Goal: Transaction & Acquisition: Purchase product/service

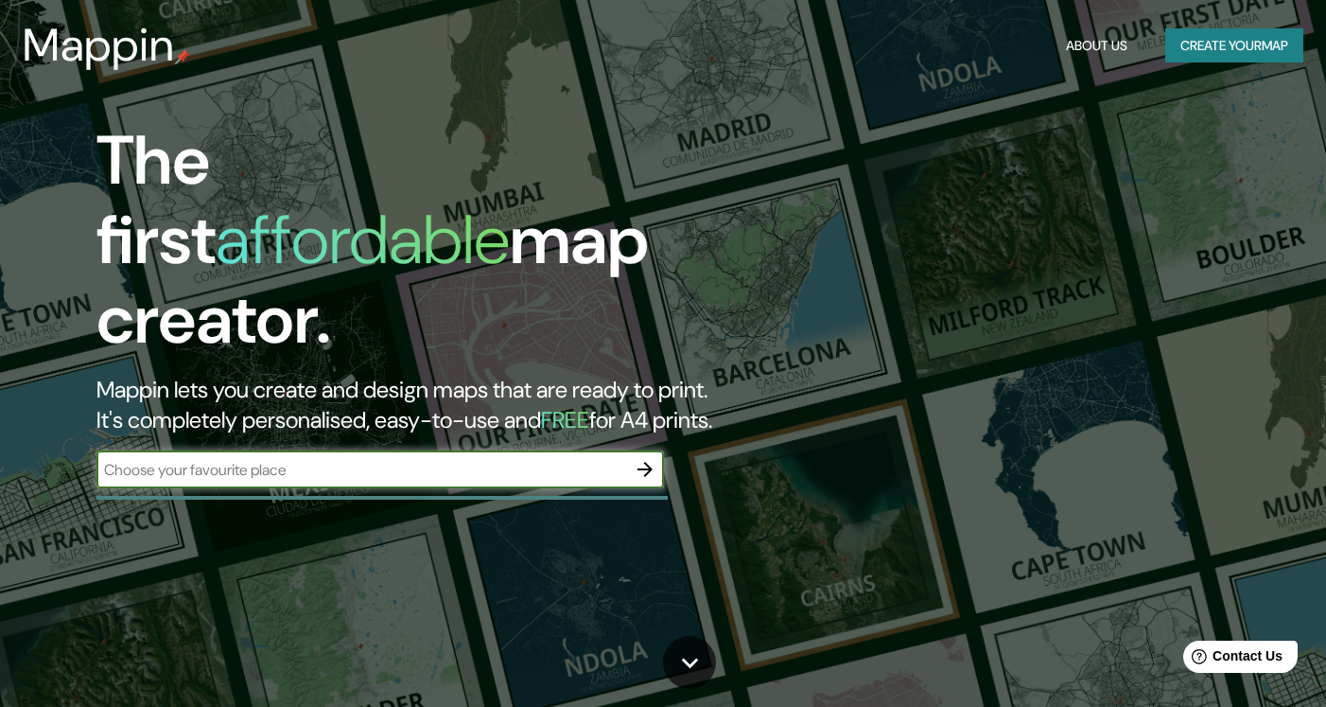
click at [419, 459] on input "text" at bounding box center [361, 470] width 530 height 22
type input "San Antonio Cuajimoloyas"
click at [655, 458] on icon "button" at bounding box center [645, 469] width 23 height 23
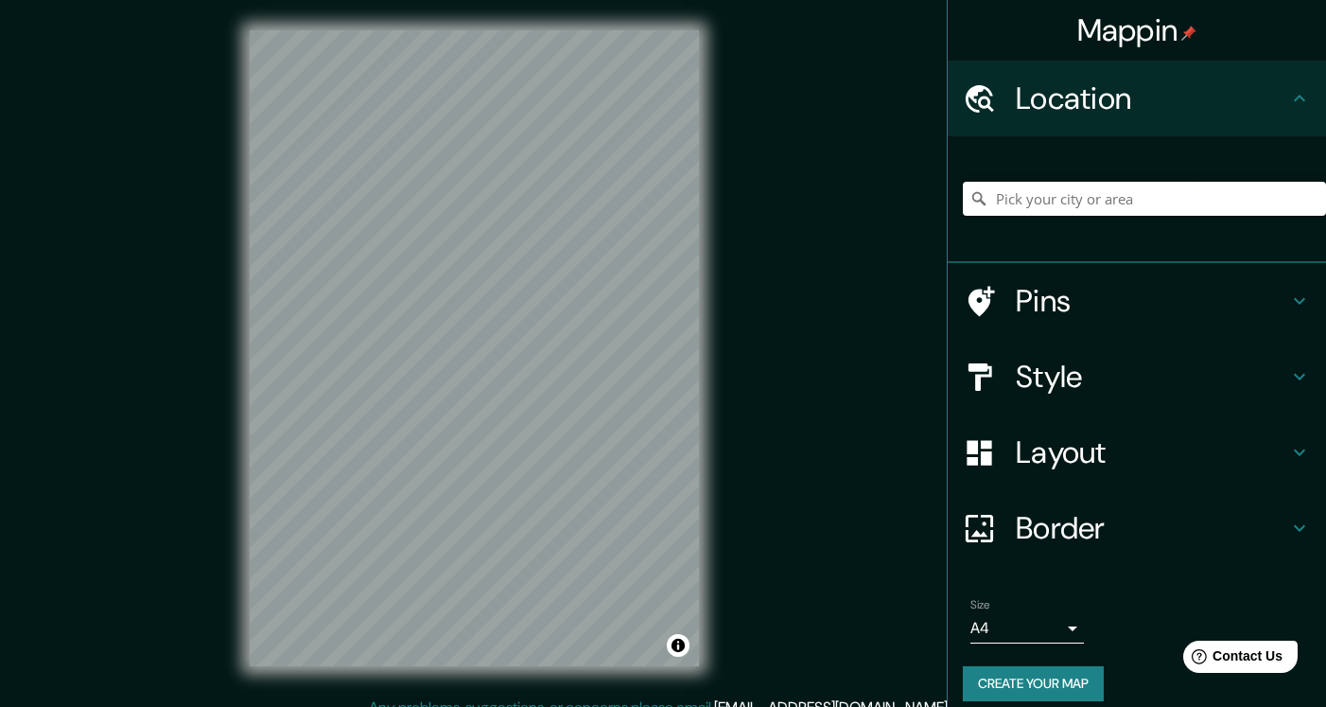
click at [1078, 203] on input "Pick your city or area" at bounding box center [1144, 199] width 363 height 34
paste input "San Antonio Cuajimoloyas"
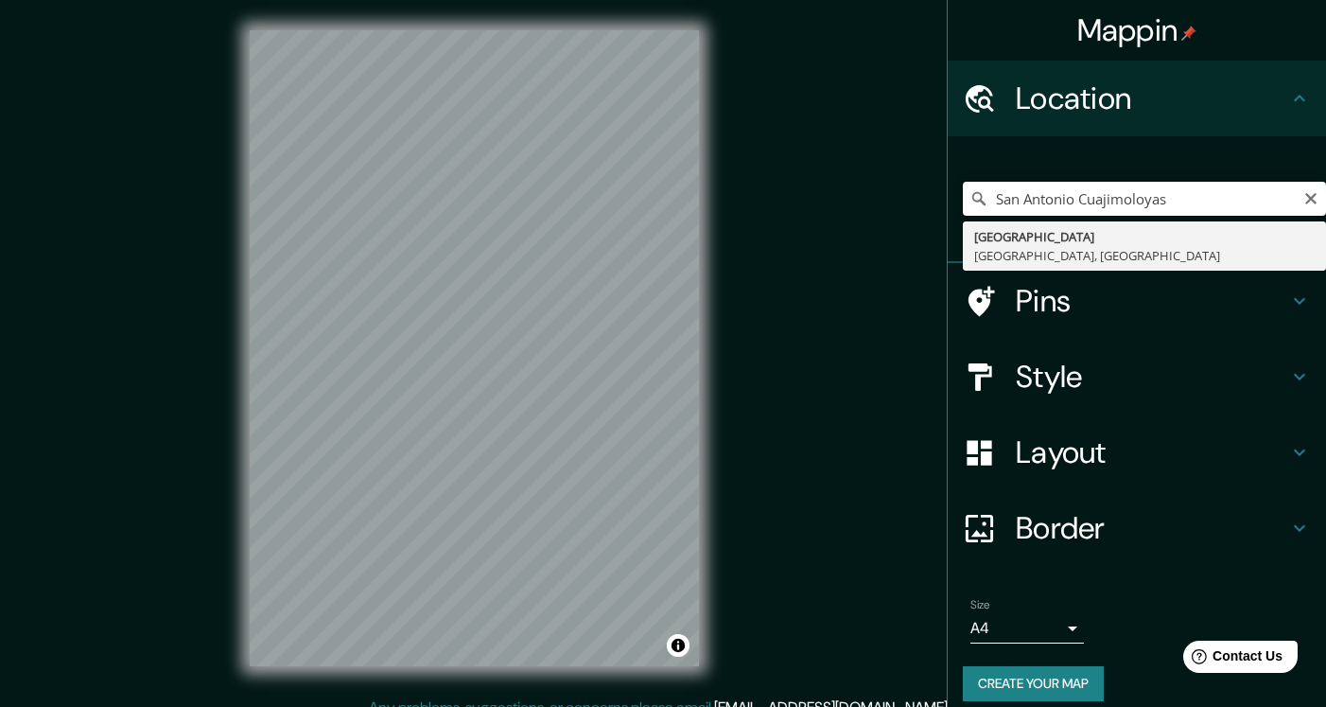
drag, startPoint x: 1080, startPoint y: 198, endPoint x: 952, endPoint y: 200, distance: 128.7
click at [952, 201] on div "San Antonio Cuajimoloyas [GEOGRAPHIC_DATA] [GEOGRAPHIC_DATA], [GEOGRAPHIC_DATA]" at bounding box center [1137, 199] width 378 height 127
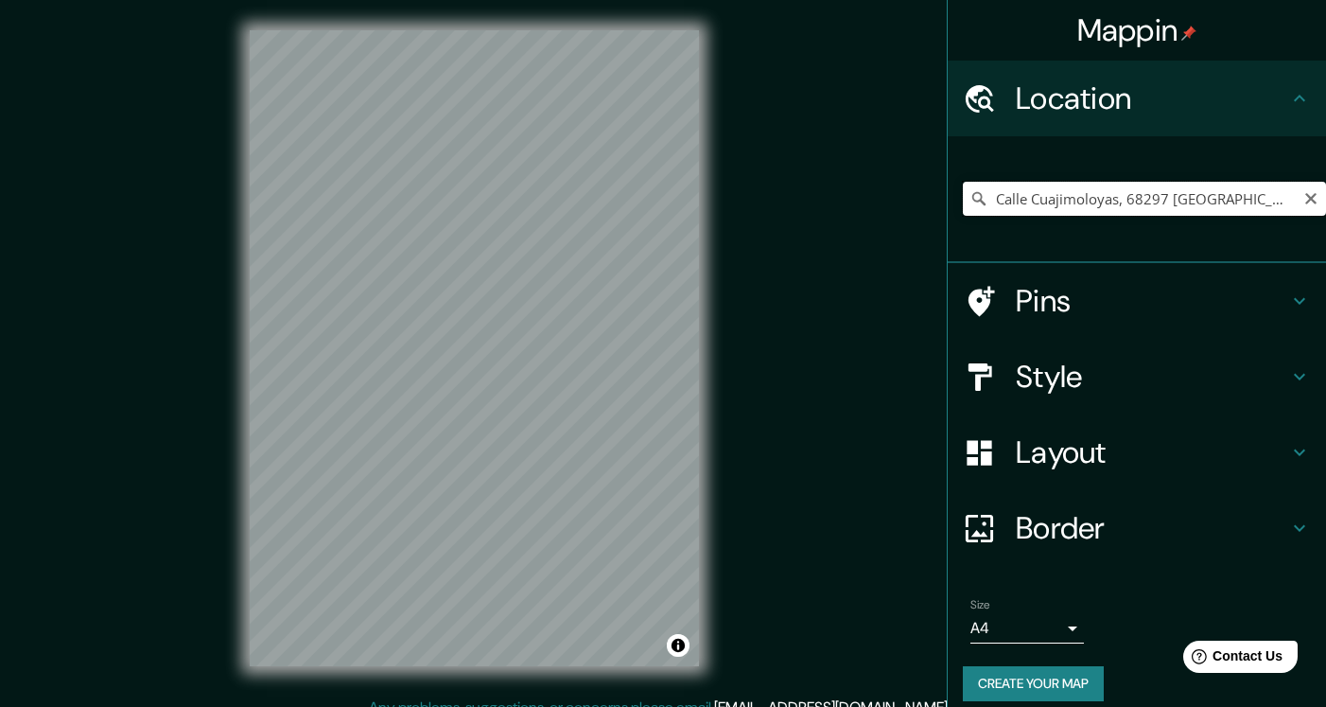
click at [1165, 194] on input "Calle Cuajimoloyas, 68297 [GEOGRAPHIC_DATA][PERSON_NAME], [GEOGRAPHIC_DATA], [G…" at bounding box center [1144, 199] width 363 height 34
click at [1046, 199] on input "Calle Cuajimoloyas, 68297 [GEOGRAPHIC_DATA][PERSON_NAME], [GEOGRAPHIC_DATA], [G…" at bounding box center [1144, 199] width 363 height 34
click at [1047, 199] on input "Calle Cuajimoloyas, 68297 [GEOGRAPHIC_DATA][PERSON_NAME], [GEOGRAPHIC_DATA], [G…" at bounding box center [1144, 199] width 363 height 34
click at [1003, 200] on input "Calle Cuajimoloyas, 68297 [GEOGRAPHIC_DATA][PERSON_NAME], [GEOGRAPHIC_DATA], [G…" at bounding box center [1144, 199] width 363 height 34
click at [1004, 200] on input "Calle Cuajimoloyas, 68297 [GEOGRAPHIC_DATA][PERSON_NAME], [GEOGRAPHIC_DATA], [G…" at bounding box center [1144, 199] width 363 height 34
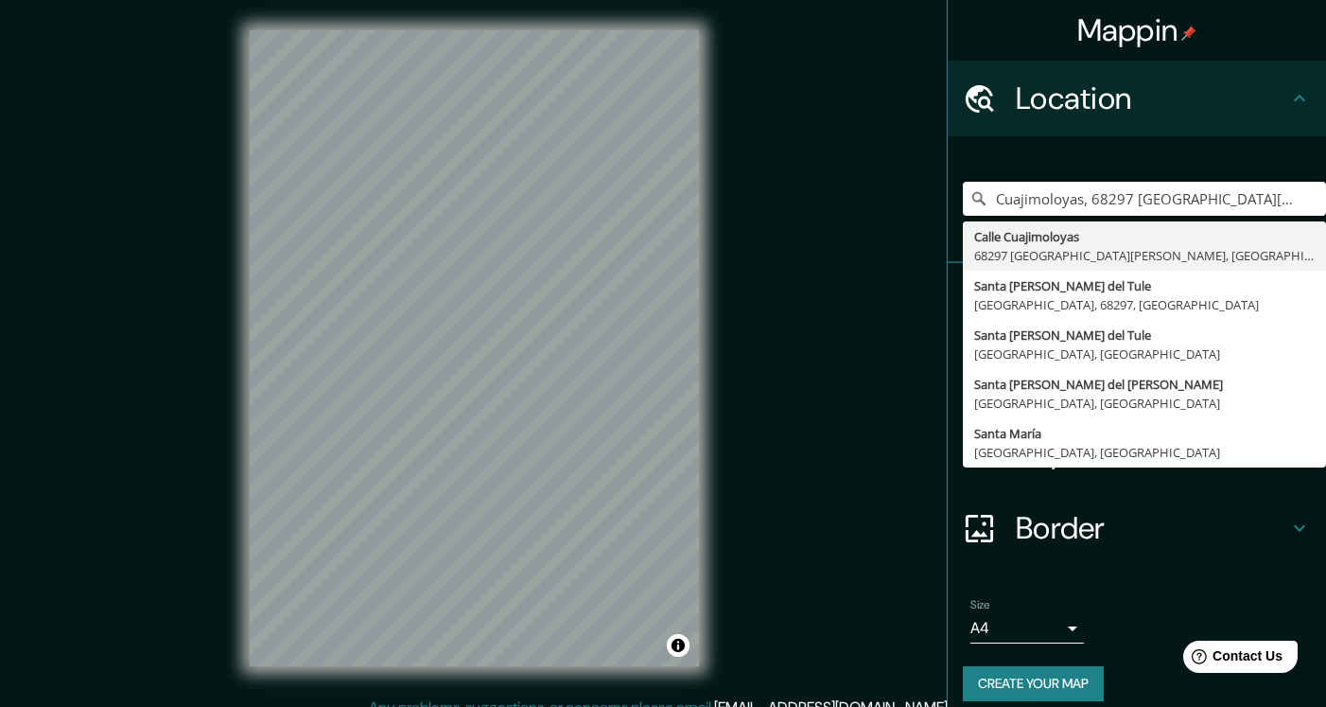
paste input "San Antonio Cuajimoloyas"
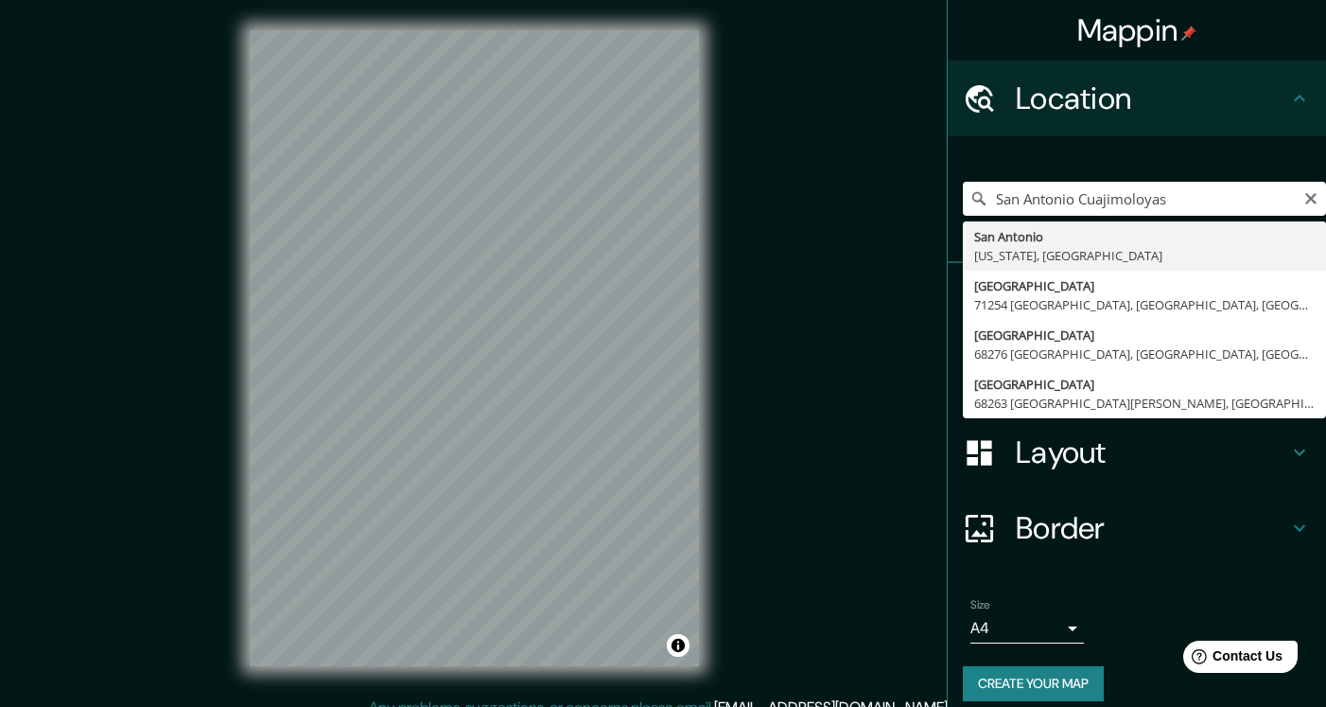
click at [1083, 196] on input "San Antonio Cuajimoloyas" at bounding box center [1144, 199] width 363 height 34
drag, startPoint x: 1082, startPoint y: 196, endPoint x: 971, endPoint y: 193, distance: 111.7
click at [971, 194] on div "San Antonio Cuajimoloyas [GEOGRAPHIC_DATA] [US_STATE], [GEOGRAPHIC_DATA] [GEOGR…" at bounding box center [1144, 199] width 363 height 34
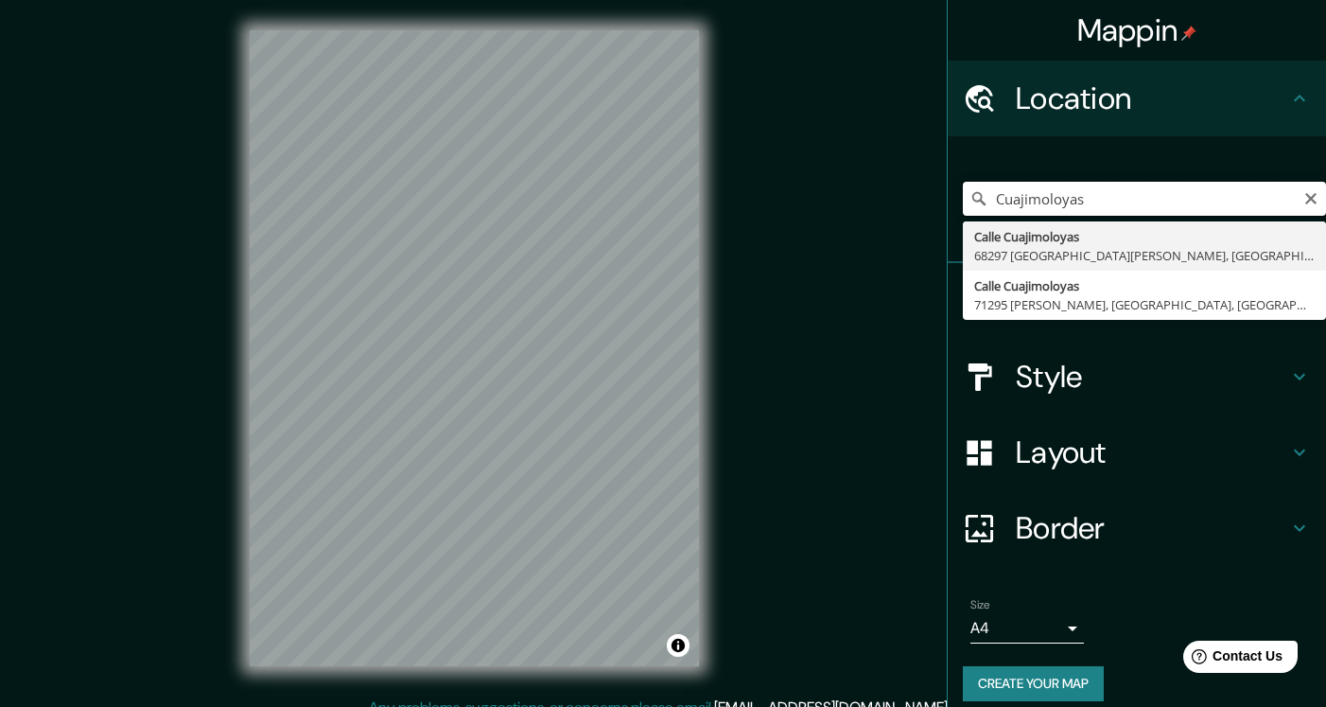
click at [1116, 199] on input "Cuajimoloyas" at bounding box center [1144, 199] width 363 height 34
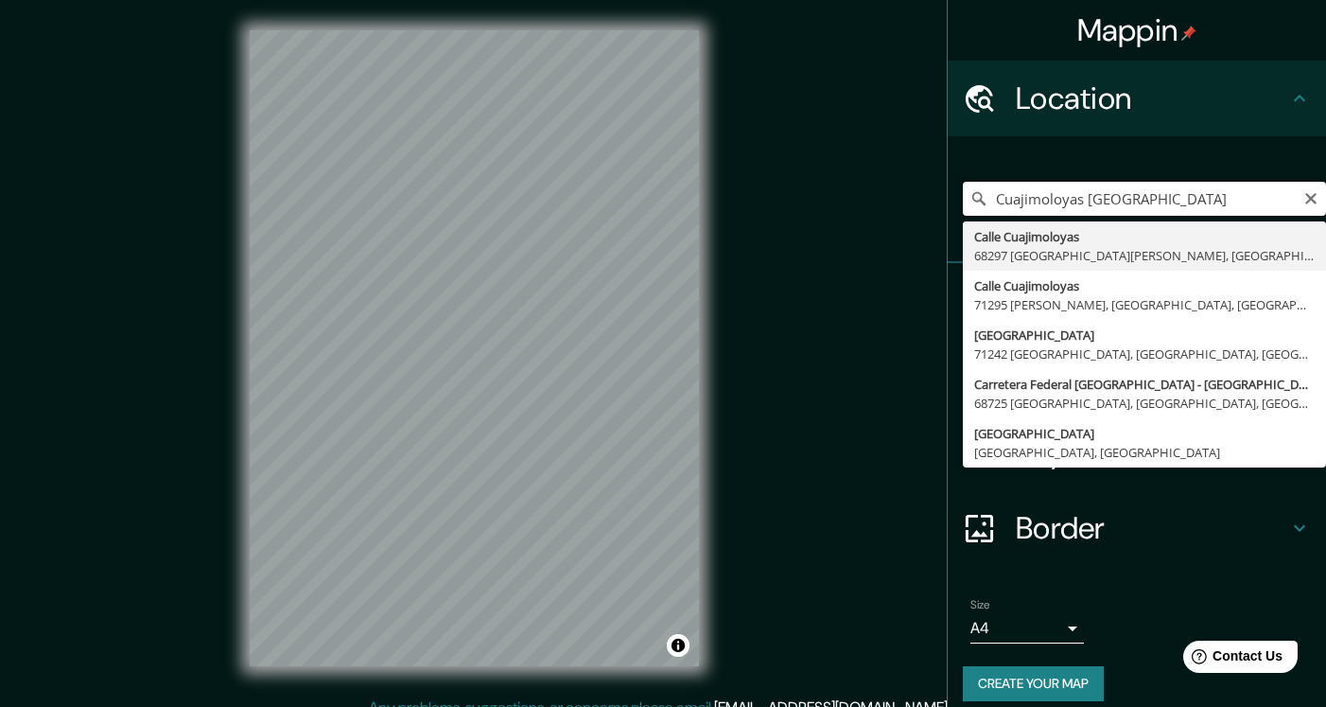
click at [1043, 201] on input "Cuajimoloyas [GEOGRAPHIC_DATA]" at bounding box center [1144, 199] width 363 height 34
click at [1043, 202] on input "Cuajimoloyas [GEOGRAPHIC_DATA]" at bounding box center [1144, 199] width 363 height 34
type input "[GEOGRAPHIC_DATA], [GEOGRAPHIC_DATA], [GEOGRAPHIC_DATA]"
